Goal: Information Seeking & Learning: Learn about a topic

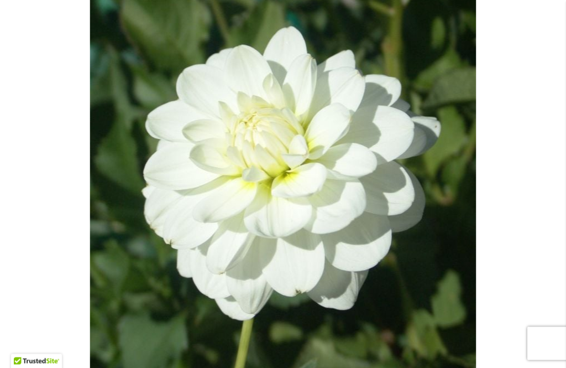
scroll to position [245, 0]
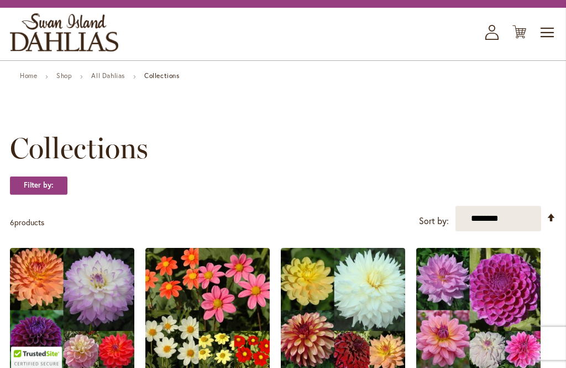
scroll to position [47, 0]
click at [502, 220] on select "**********" at bounding box center [499, 218] width 86 height 25
select select "**********"
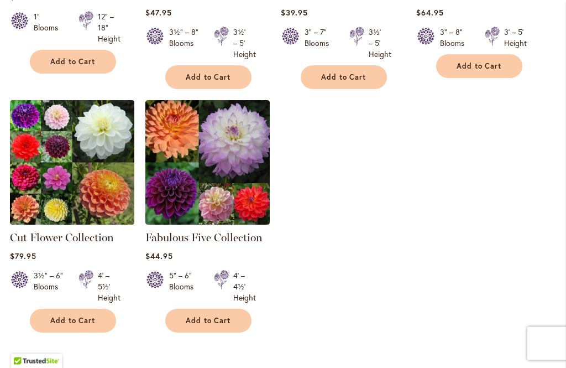
scroll to position [453, 0]
click at [172, 185] on img at bounding box center [207, 162] width 124 height 124
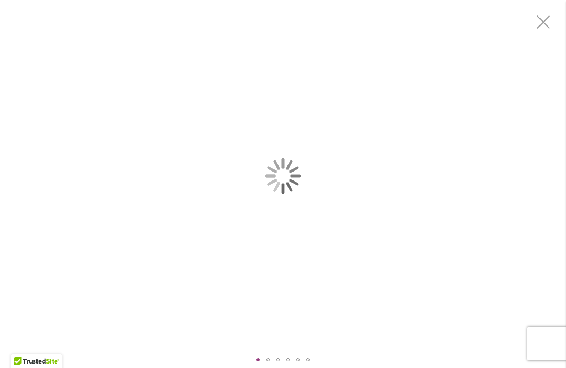
click at [446, 358] on div at bounding box center [283, 359] width 566 height 17
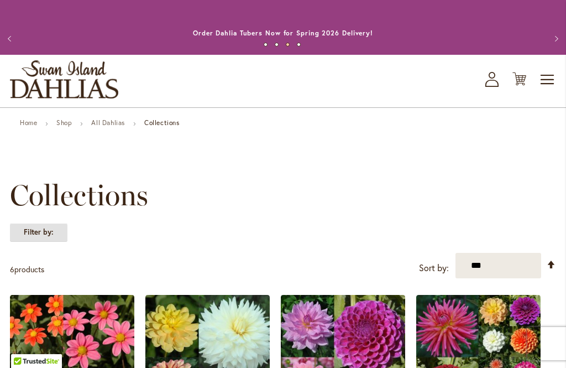
click at [59, 223] on strong "Filter by:" at bounding box center [39, 232] width 58 height 19
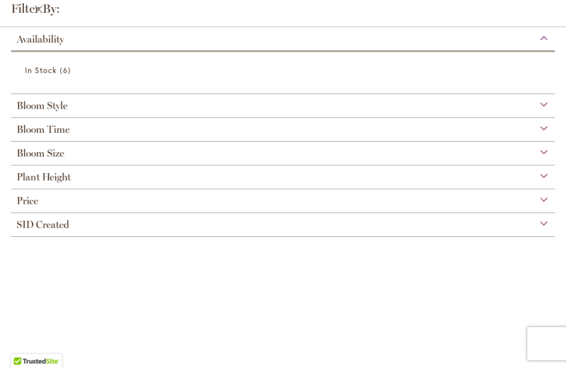
click at [63, 159] on span "Bloom Size" at bounding box center [41, 153] width 48 height 12
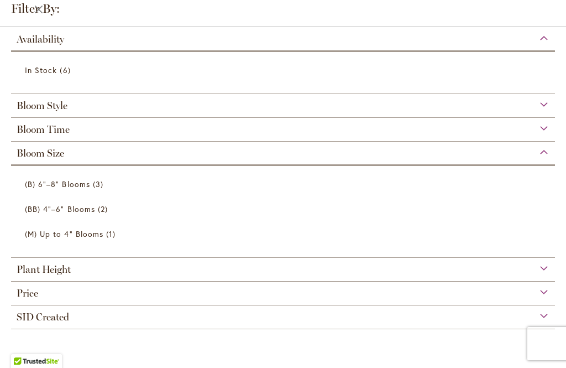
click at [108, 178] on link "(B) 6"–8" Blooms 3 items" at bounding box center [284, 183] width 519 height 19
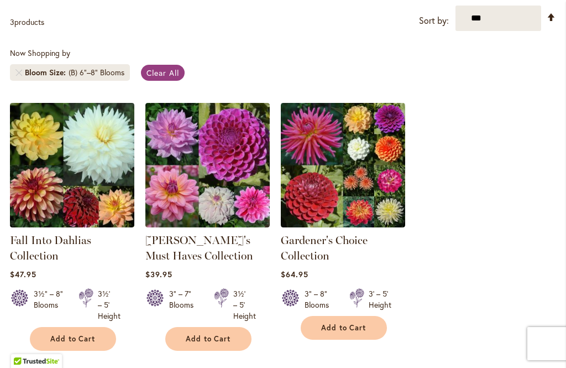
scroll to position [258, 0]
click at [194, 174] on img at bounding box center [207, 165] width 124 height 124
click at [217, 166] on img at bounding box center [207, 165] width 124 height 124
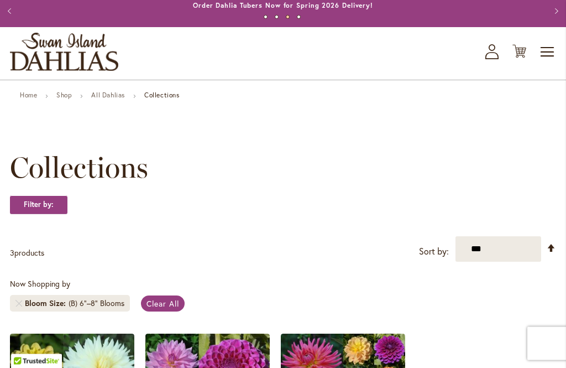
scroll to position [9, 0]
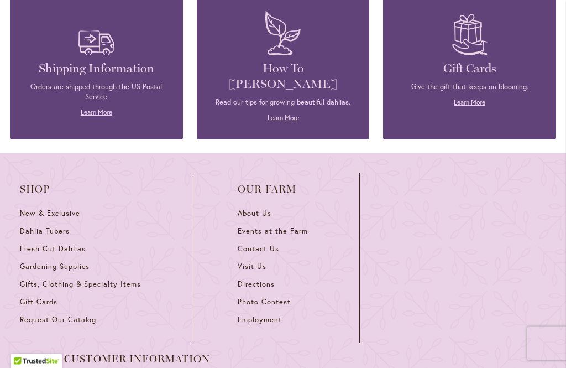
scroll to position [967, 0]
click at [60, 226] on span "Dahlia Tubers" at bounding box center [45, 230] width 50 height 9
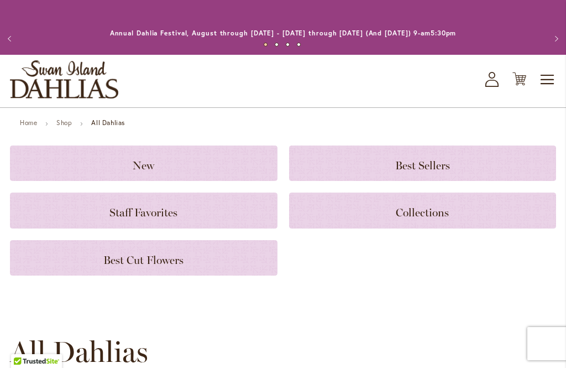
click at [220, 210] on h3 "Staff Favorites" at bounding box center [143, 210] width 241 height 12
click at [470, 161] on h3 "Best Sellers" at bounding box center [423, 163] width 241 height 12
